Goal: Answer question/provide support

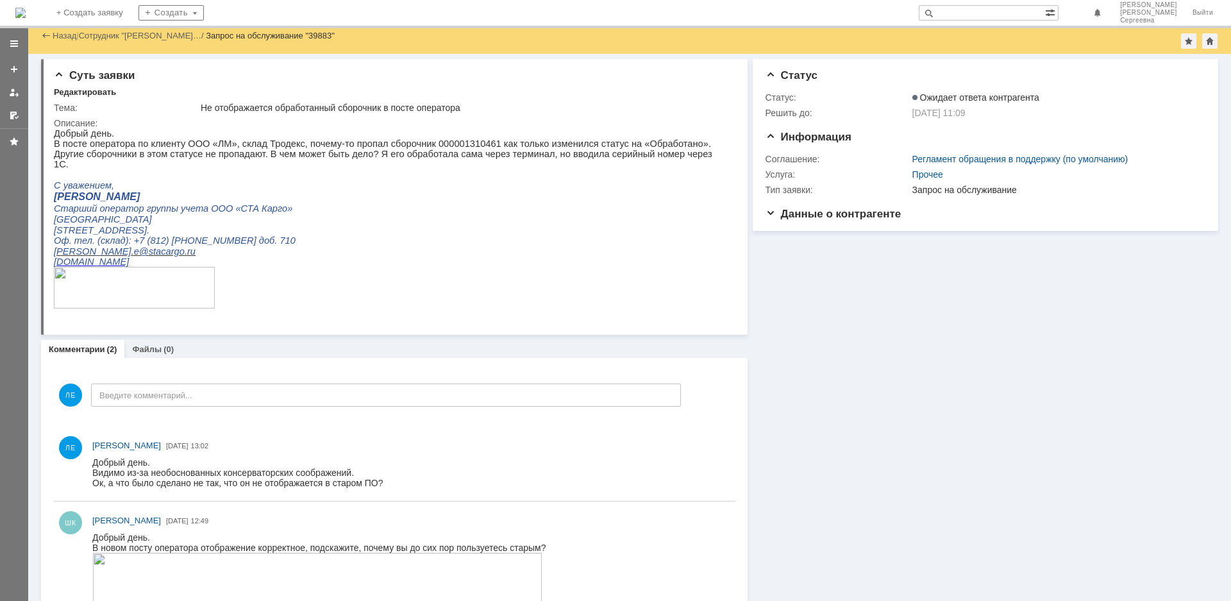
scroll to position [128, 0]
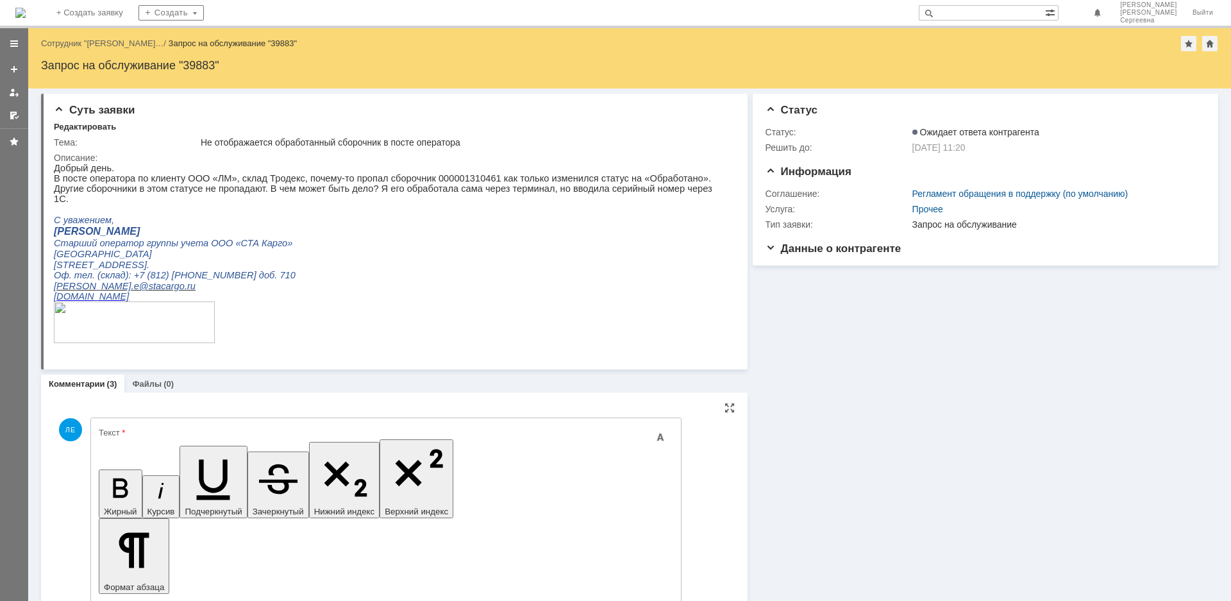
drag, startPoint x: 345, startPoint y: 3919, endPoint x: 403, endPoint y: 3922, distance: 57.8
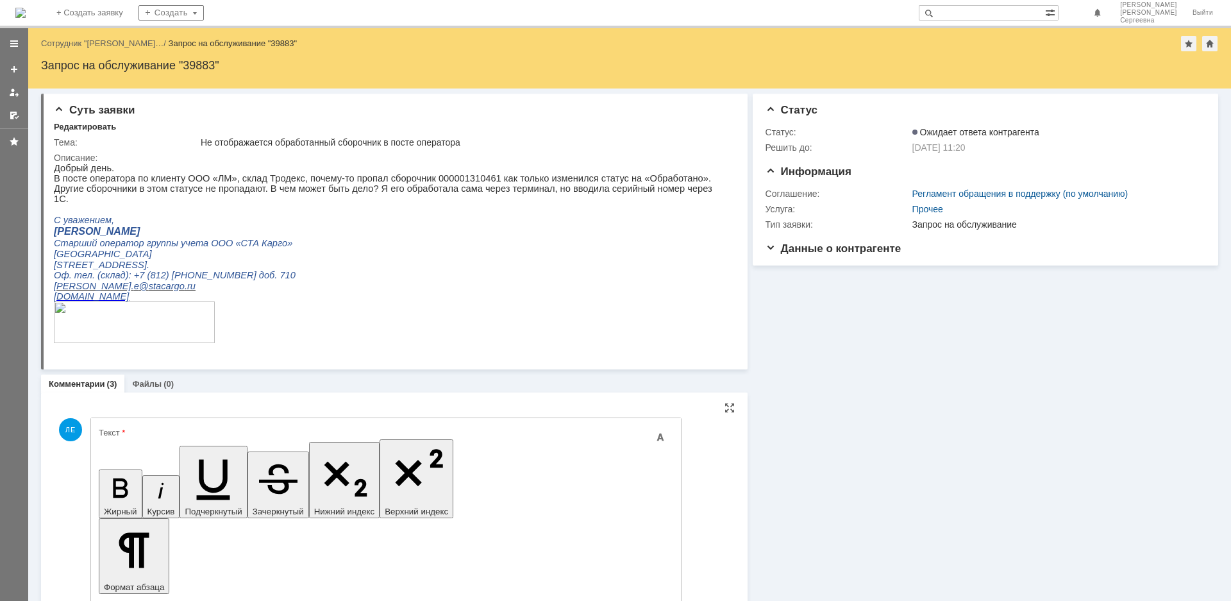
drag, startPoint x: 476, startPoint y: 3916, endPoint x: 488, endPoint y: 3920, distance: 12.4
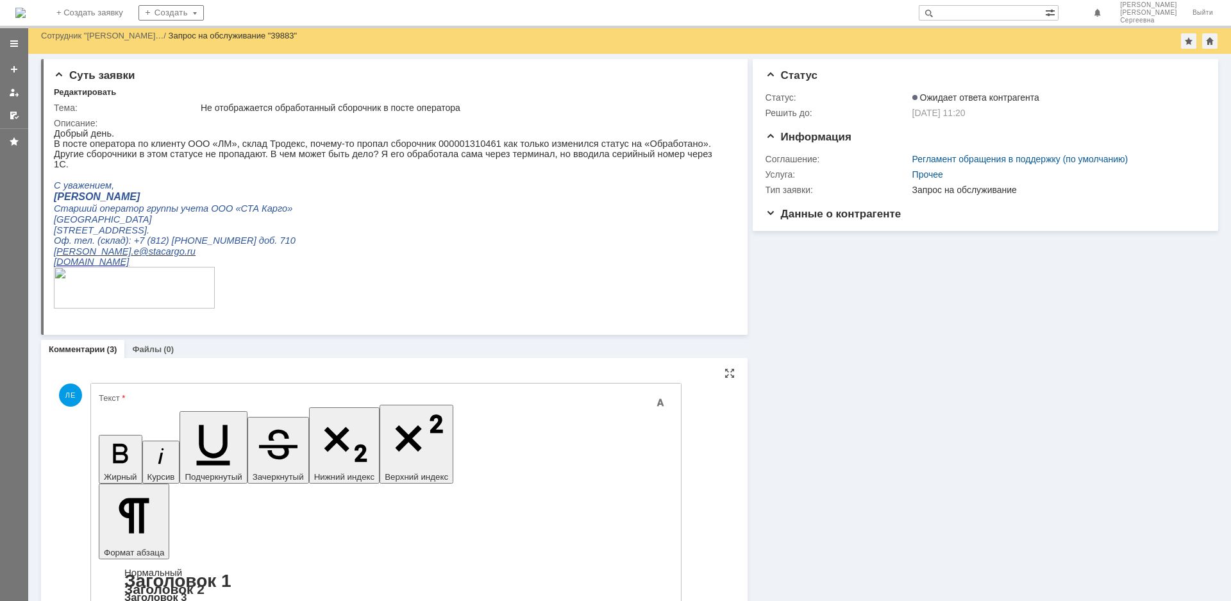
scroll to position [192, 0]
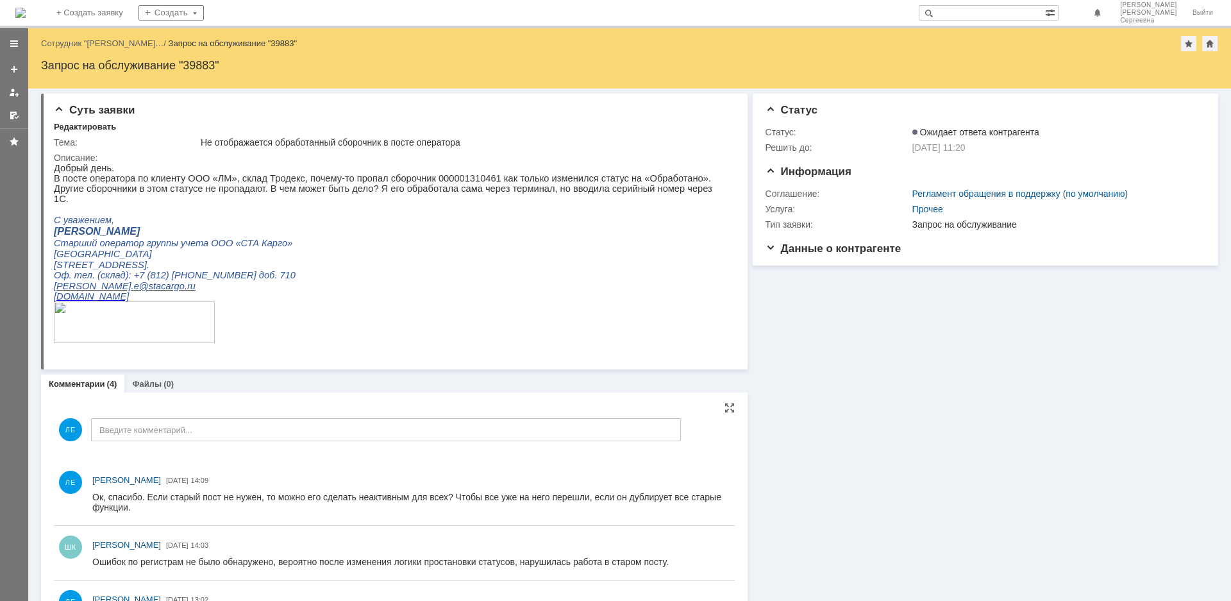
scroll to position [0, 0]
